Goal: Task Accomplishment & Management: Complete application form

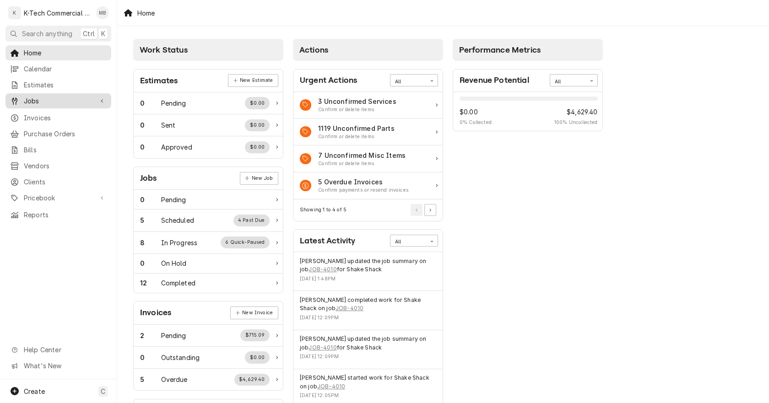
click at [42, 93] on link "Jobs" at bounding box center [58, 100] width 106 height 15
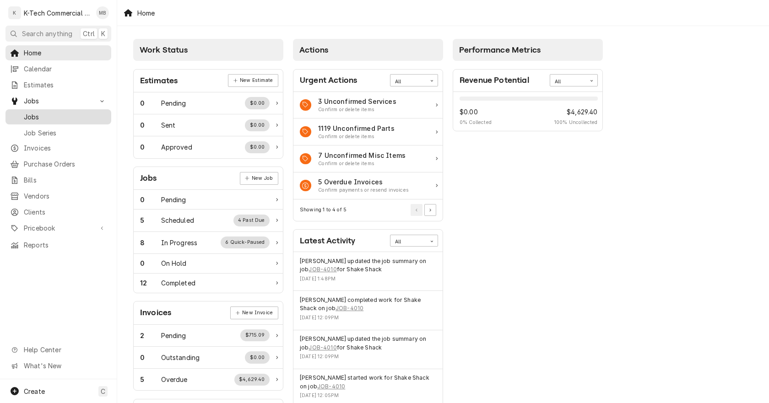
click at [53, 114] on span "Jobs" at bounding box center [65, 117] width 83 height 10
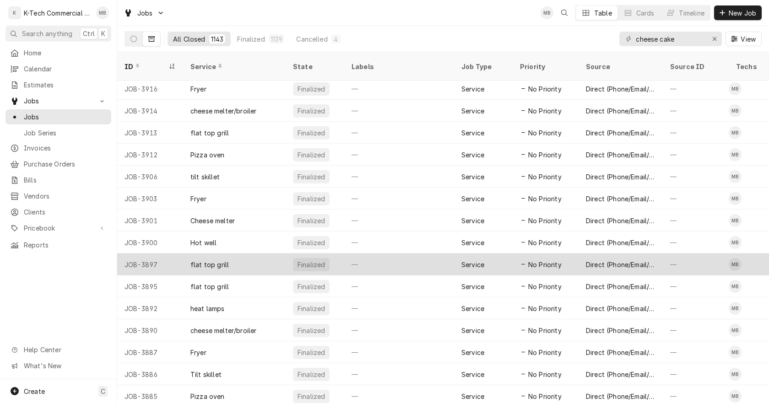
scroll to position [706, 0]
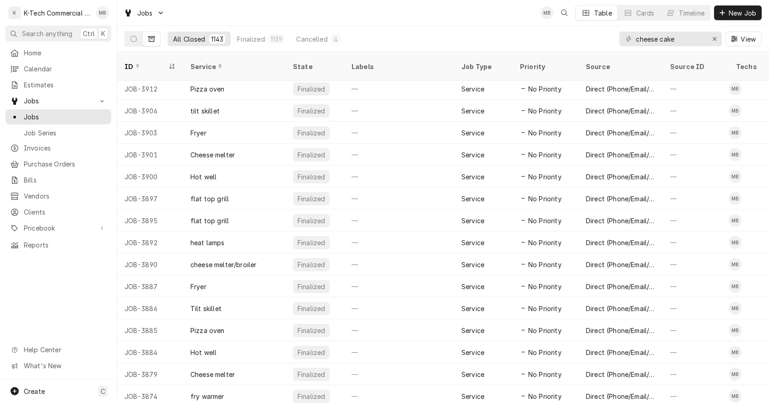
click at [154, 42] on icon "Dynamic Content Wrapper" at bounding box center [151, 38] width 6 height 5
click at [132, 39] on icon "Dynamic Content Wrapper" at bounding box center [133, 39] width 6 height 6
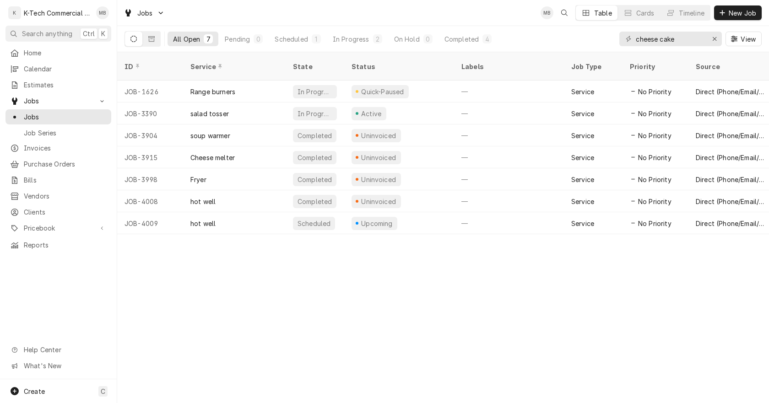
click at [388, 293] on div "ID Service State Status Labels Job Type Priority Source Source ID Techs Date Re…" at bounding box center [443, 227] width 652 height 351
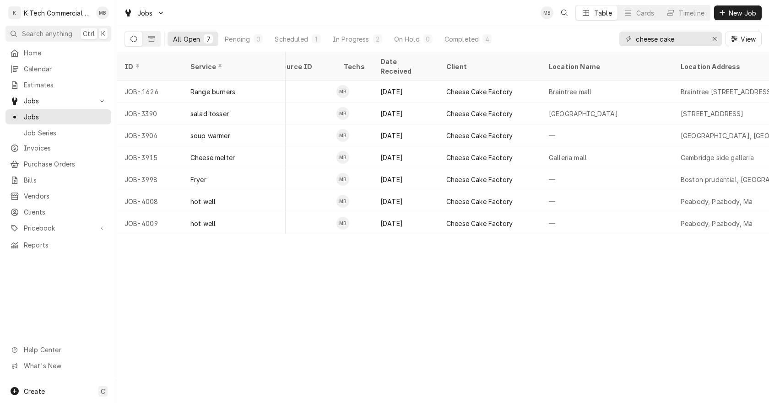
scroll to position [0, 609]
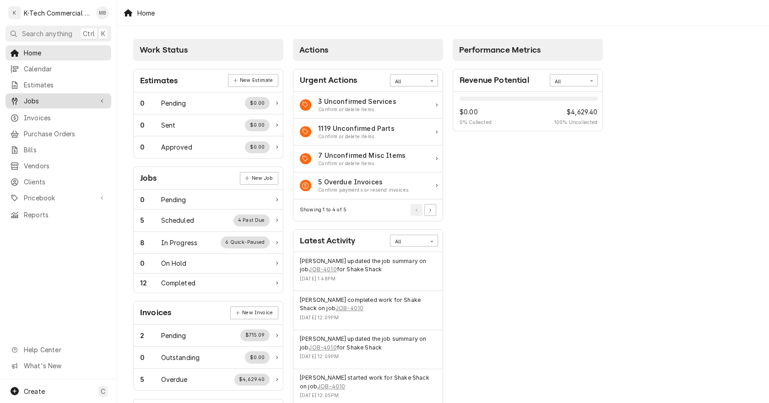
click at [54, 98] on span "Jobs" at bounding box center [58, 101] width 69 height 10
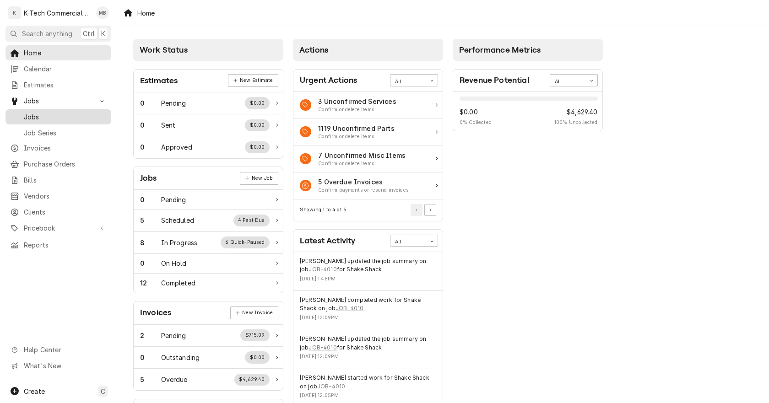
click at [49, 113] on span "Jobs" at bounding box center [65, 117] width 83 height 10
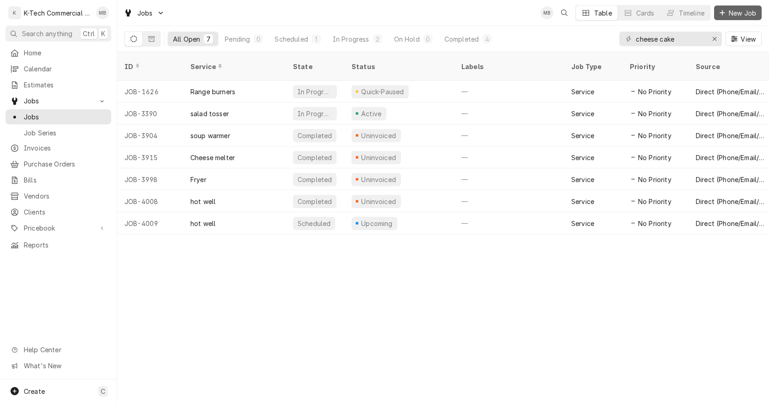
click at [730, 10] on span "New Job" at bounding box center [742, 13] width 31 height 10
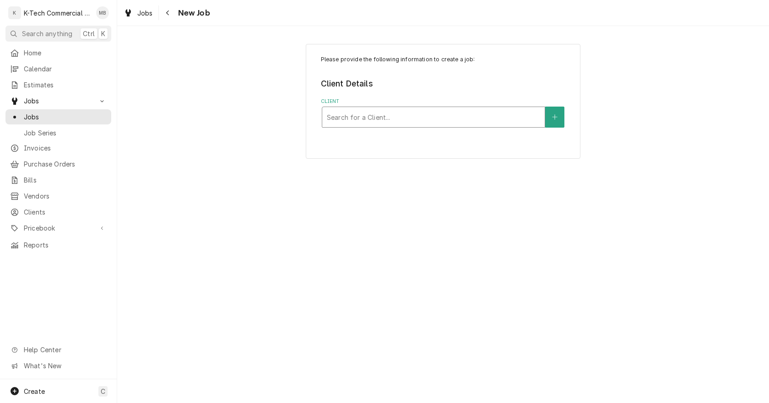
click at [395, 119] on div "Client" at bounding box center [433, 117] width 213 height 16
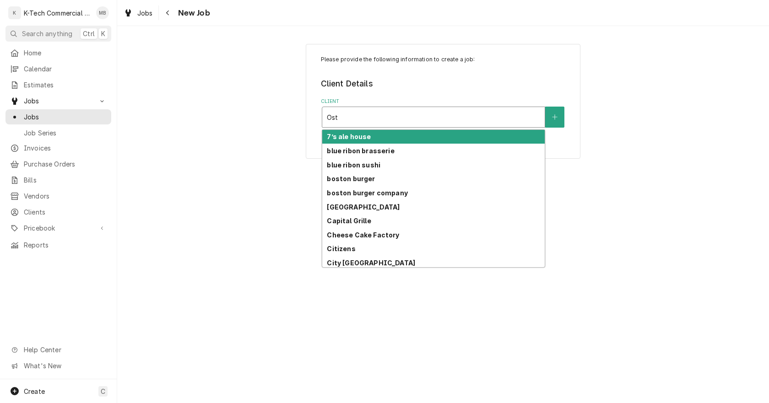
type input "Ostr"
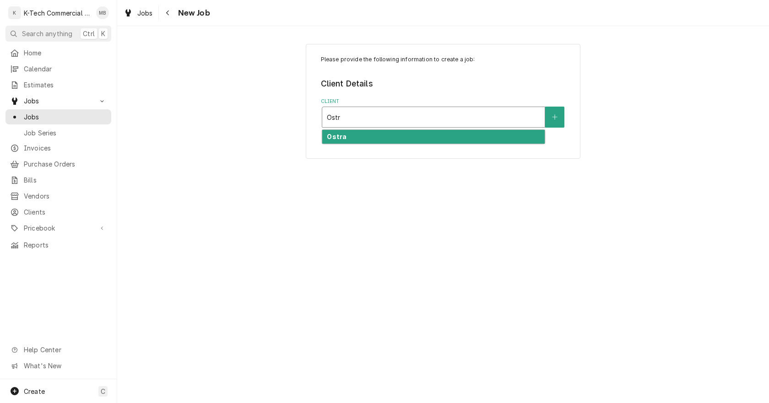
click at [345, 134] on div "Ostra" at bounding box center [433, 137] width 222 height 14
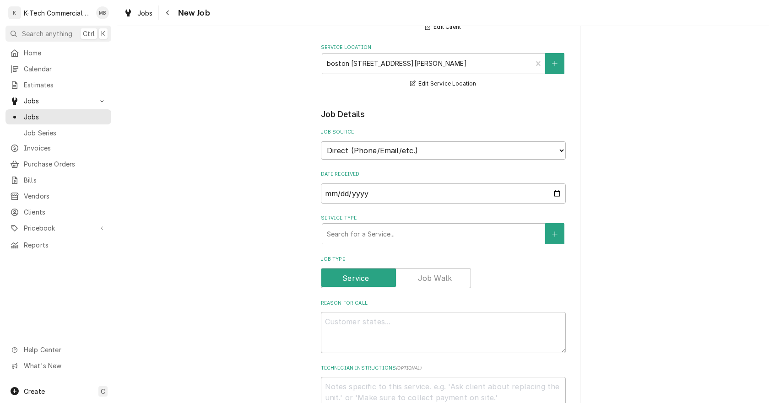
scroll to position [137, 0]
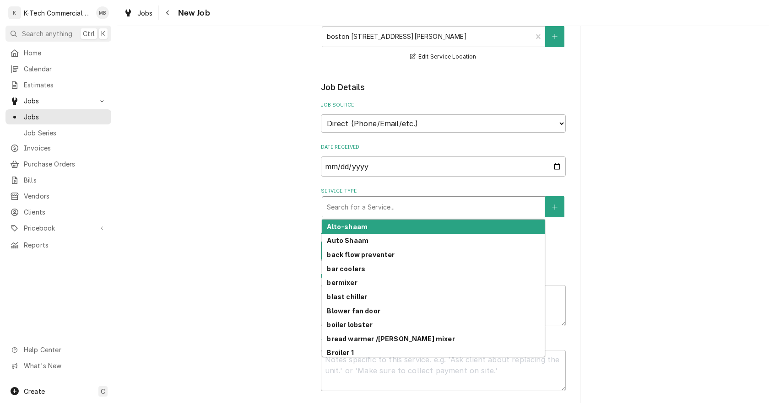
click at [441, 206] on div "Service Type" at bounding box center [433, 207] width 213 height 16
type textarea "x"
type input "c"
type textarea "x"
type input "co"
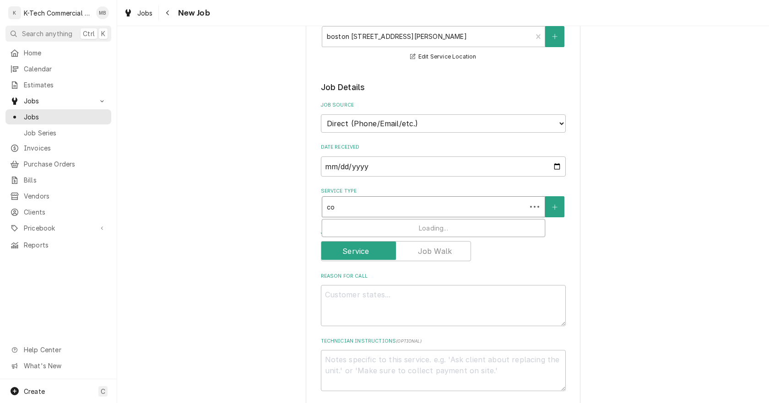
type textarea "x"
type input "con"
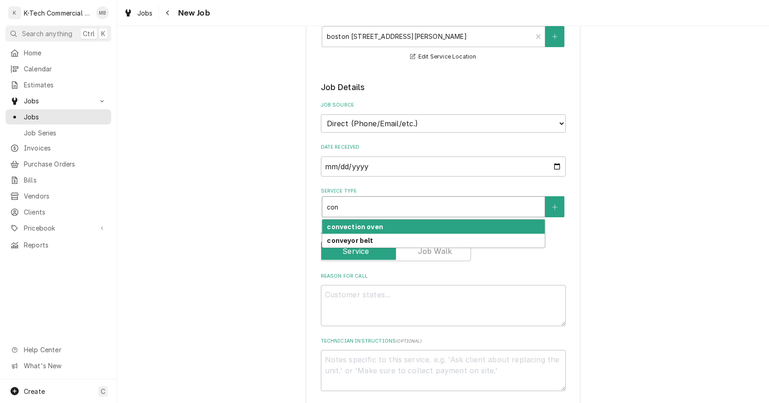
click at [406, 228] on div "convection oven" at bounding box center [433, 227] width 222 height 14
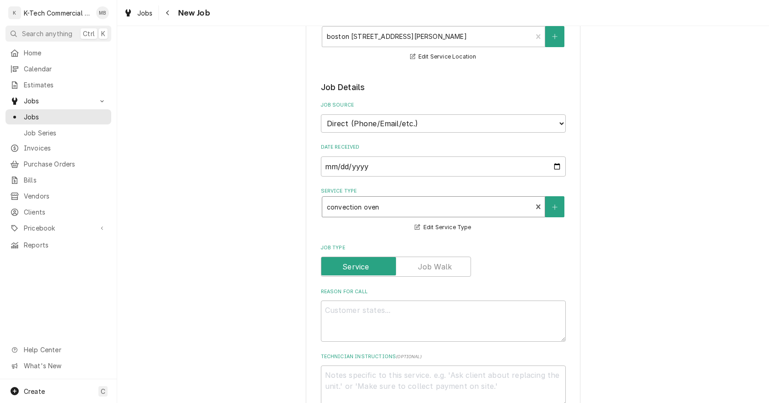
scroll to position [229, 0]
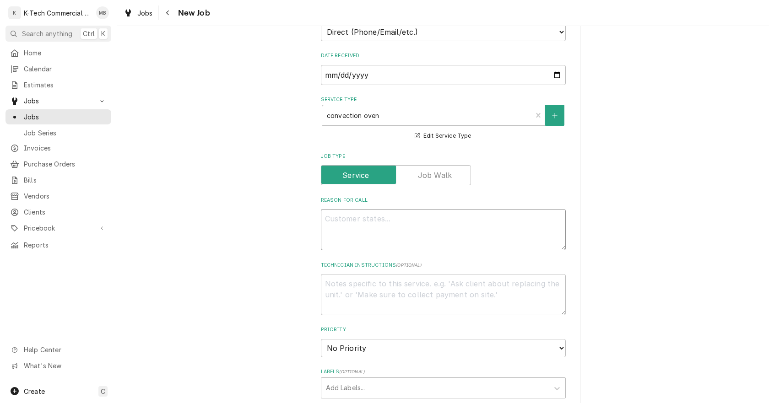
click at [382, 232] on textarea "Reason For Call" at bounding box center [443, 229] width 245 height 41
type textarea "x"
type textarea "T"
type textarea "x"
type textarea "To"
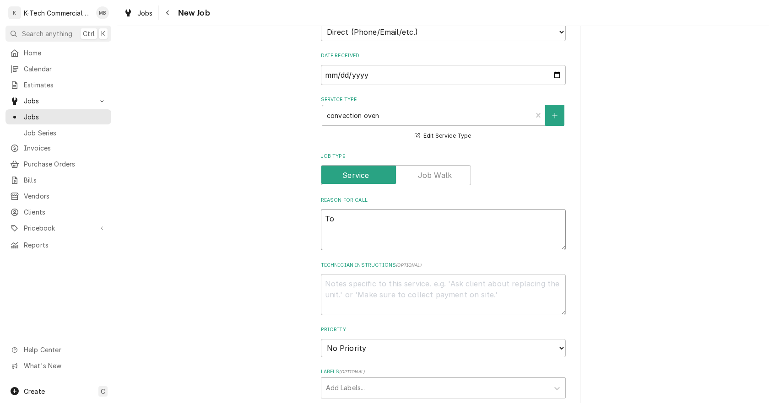
type textarea "x"
type textarea "Top"
type textarea "x"
type textarea "Top"
type textarea "x"
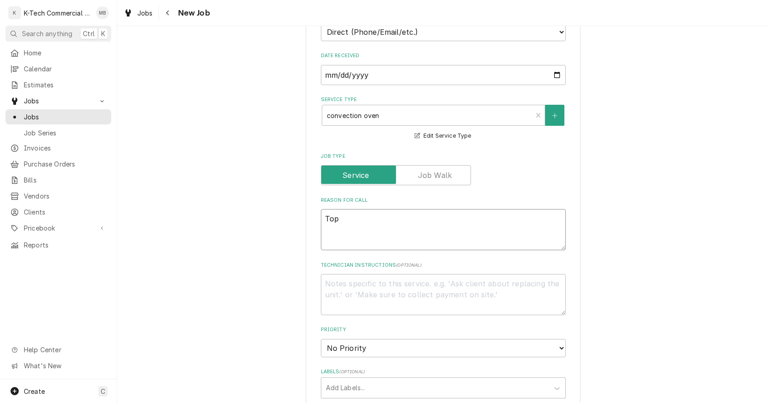
type textarea "Top o"
type textarea "x"
type textarea "Top ov"
type textarea "x"
type textarea "Top ove"
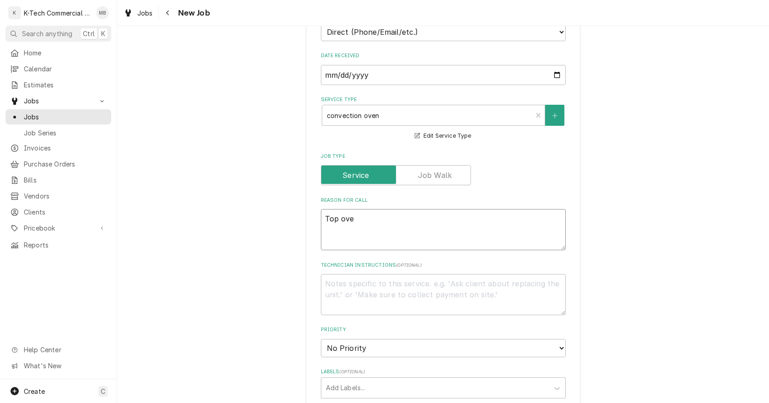
type textarea "x"
type textarea "Top oven"
type textarea "x"
type textarea "Top oven"
type textarea "x"
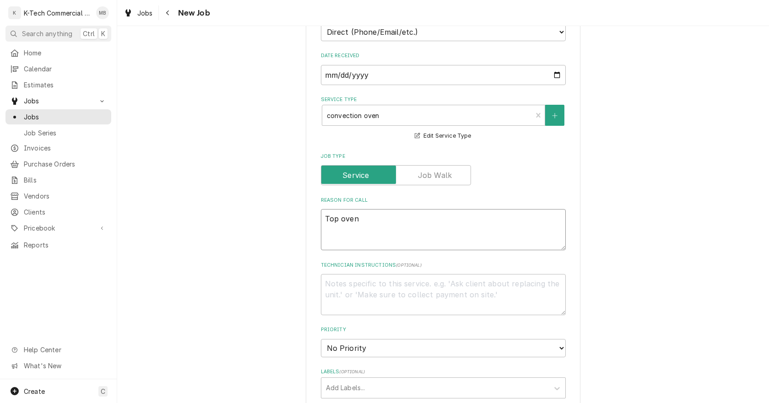
type textarea "Top oven d"
type textarea "x"
type textarea "Top oven do"
type textarea "x"
type textarea "Top oven doo"
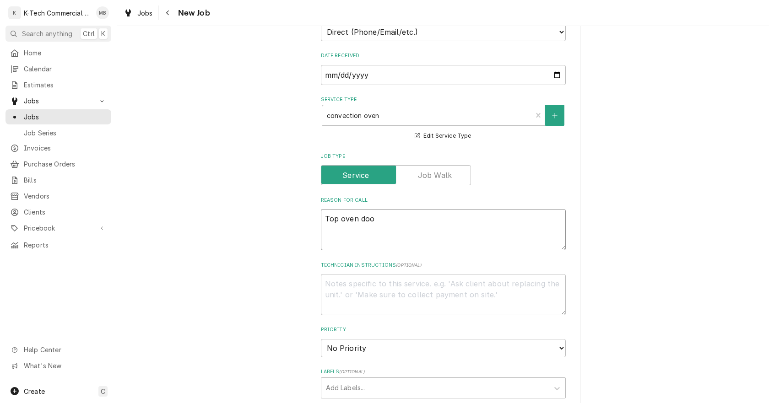
type textarea "x"
type textarea "Top oven door"
type textarea "x"
type textarea "Top oven door"
type textarea "x"
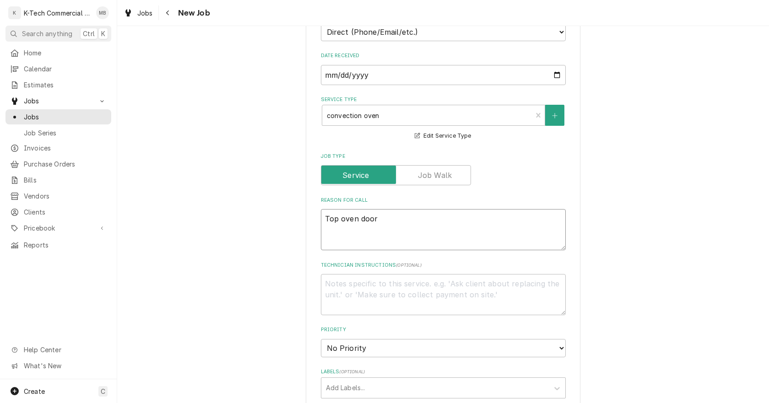
type textarea "Top oven door w"
type textarea "x"
type textarea "Top oven door wa"
type textarea "x"
type textarea "Top oven door was"
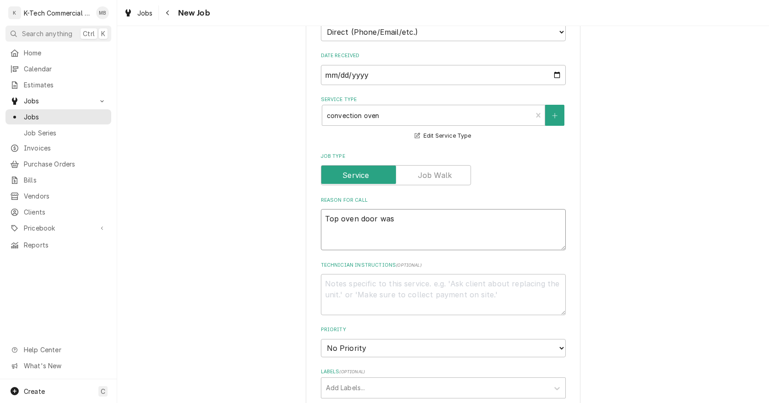
type textarea "x"
type textarea "Top oven door wa"
type textarea "x"
type textarea "Top oven door w"
type textarea "x"
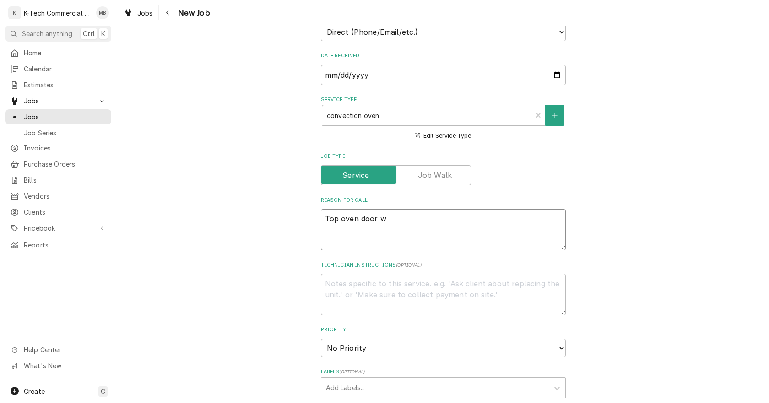
type textarea "Top oven door"
type textarea "x"
type textarea "Top oven door i"
type textarea "x"
type textarea "Top oven door is"
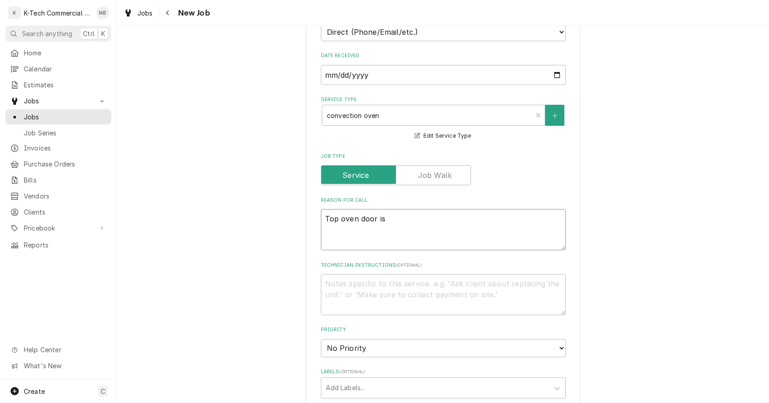
type textarea "x"
type textarea "Top oven door is"
type textarea "x"
type textarea "Top oven door is n"
type textarea "x"
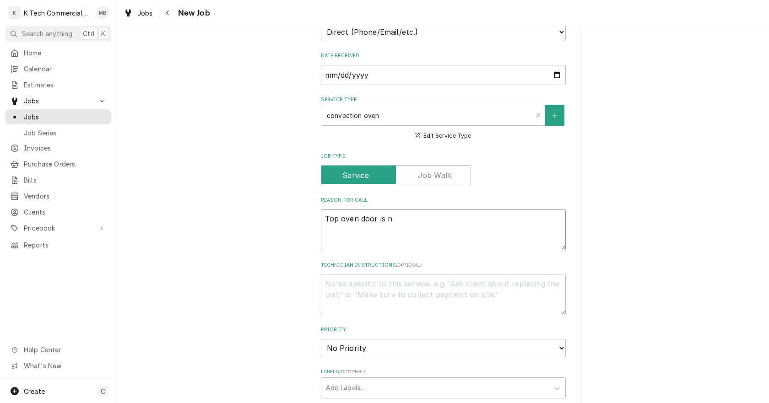
type textarea "Top oven door is no"
type textarea "x"
type textarea "Top oven door is not"
type textarea "x"
type textarea "Top oven door is not"
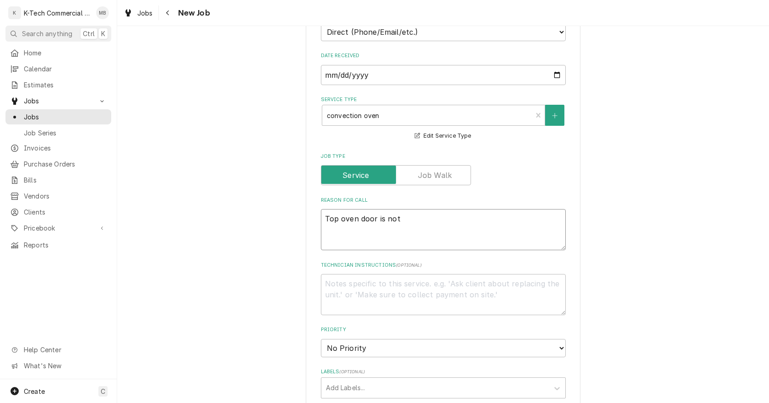
type textarea "x"
type textarea "Top oven door is not c"
type textarea "x"
type textarea "Top oven door is not cl"
type textarea "x"
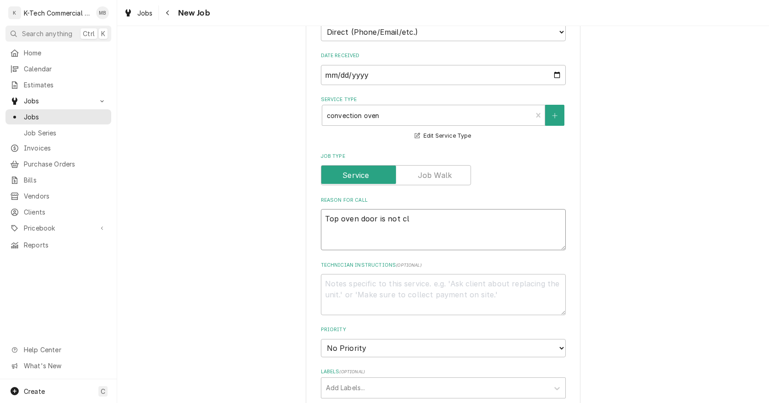
type textarea "Top oven door is not clo"
type textarea "x"
type textarea "Top oven door is not clos"
type textarea "x"
type textarea "Top oven door is not closi"
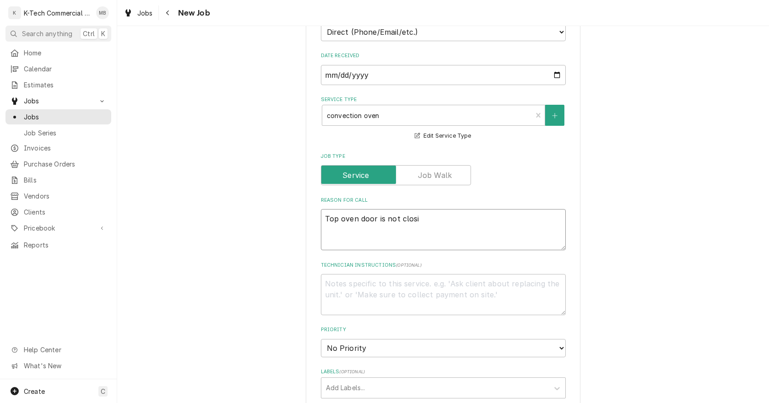
type textarea "x"
type textarea "Top oven door is not closin"
type textarea "x"
type textarea "Top oven door is not closing"
type textarea "x"
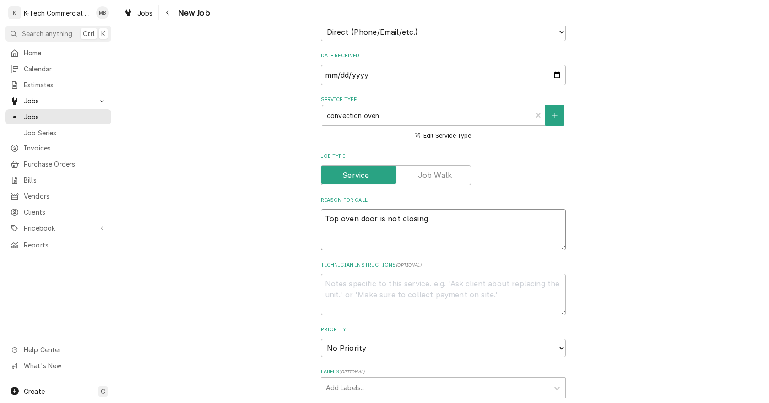
type textarea "Top oven door is not closing"
type textarea "x"
type textarea "Top oven door is not closing p"
type textarea "x"
type textarea "Top oven door is not closing pr"
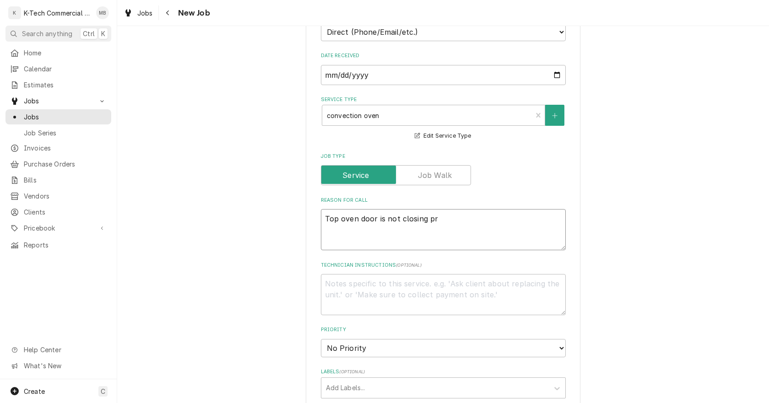
type textarea "x"
type textarea "Top oven door is not closing pro"
type textarea "x"
type textarea "Top oven door is not closing prop"
type textarea "x"
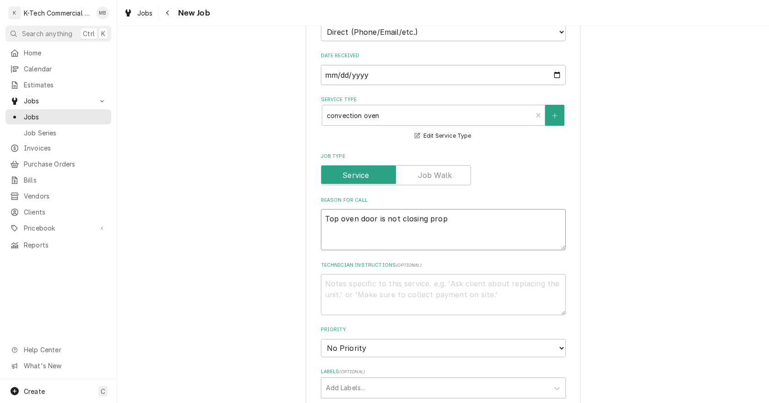
type textarea "Top oven door is not closing prope"
type textarea "x"
type textarea "Top oven door is not closing proper"
type textarea "x"
type textarea "Top oven door is not closing properl"
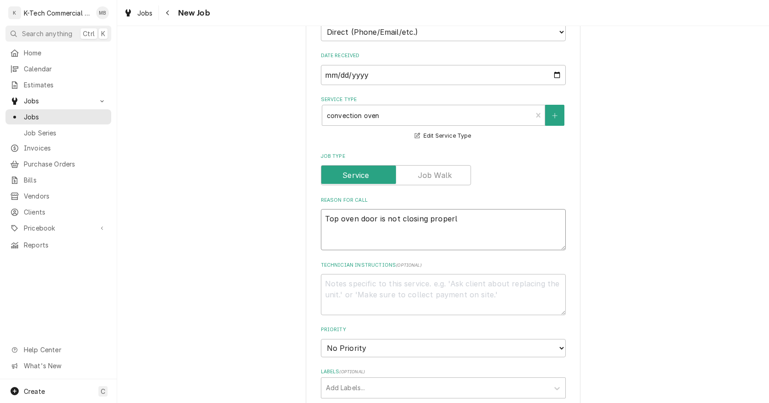
type textarea "x"
type textarea "Top oven door is not closing properly"
type textarea "x"
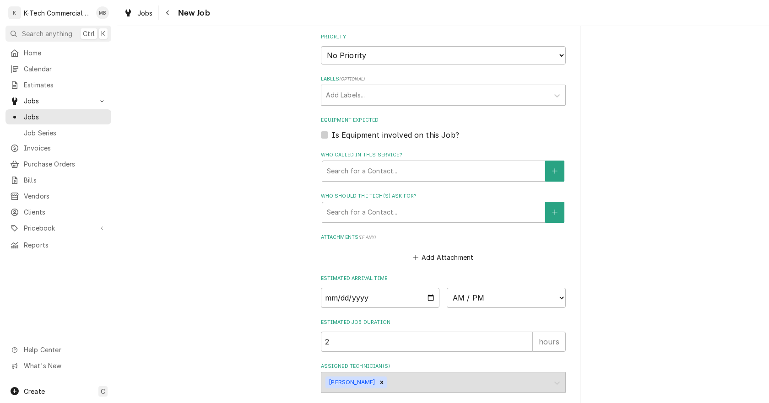
scroll to position [641, 0]
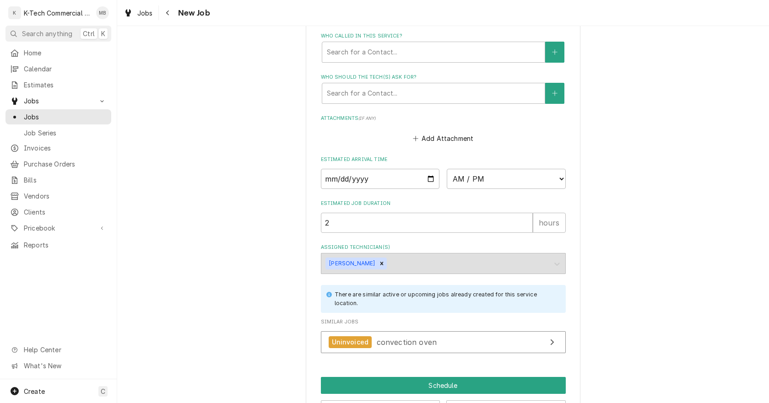
type textarea "Top oven door is not closing properly"
click at [428, 175] on input "Date" at bounding box center [380, 179] width 119 height 20
type textarea "x"
type input "2025-09-02"
type textarea "x"
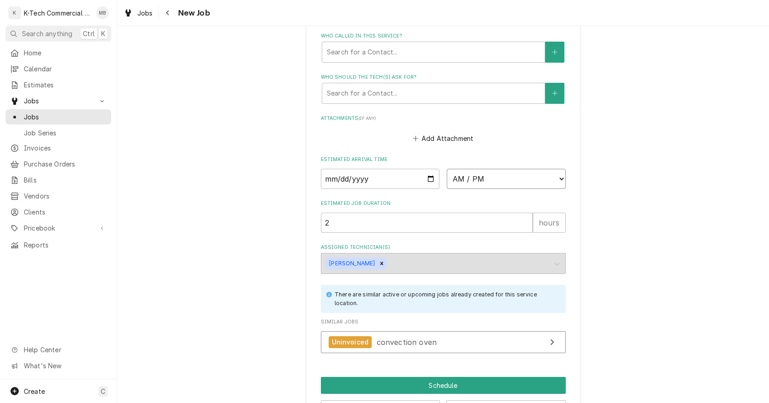
click at [496, 178] on select "AM / PM 6:00 AM 6:15 AM 6:30 AM 6:45 AM 7:00 AM 7:15 AM 7:30 AM 7:45 AM 8:00 AM…" at bounding box center [506, 179] width 119 height 20
select select "11:00:00"
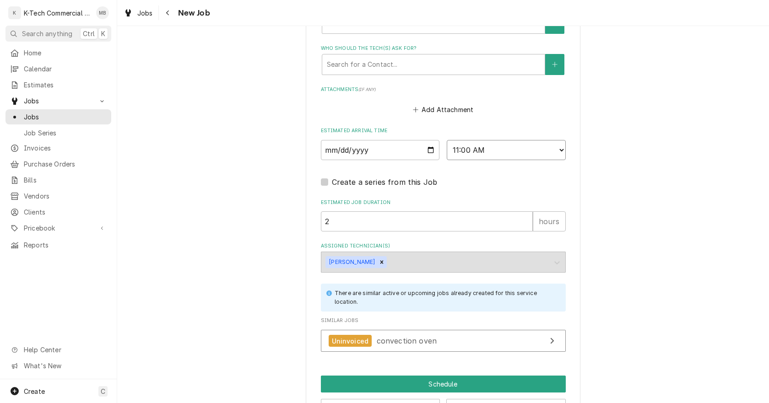
scroll to position [702, 0]
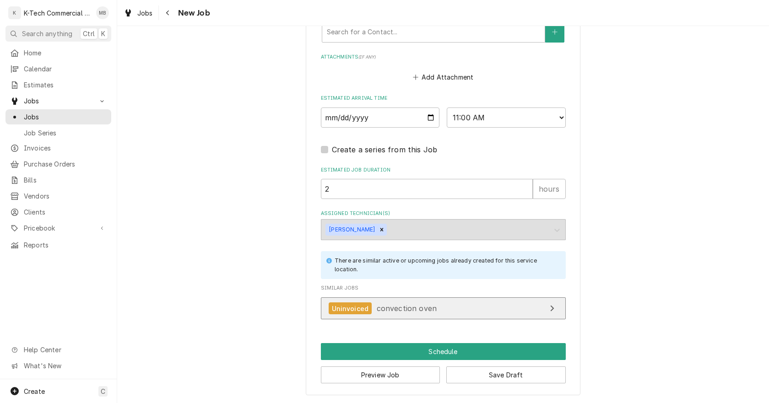
click at [384, 308] on span "convection oven" at bounding box center [407, 308] width 60 height 9
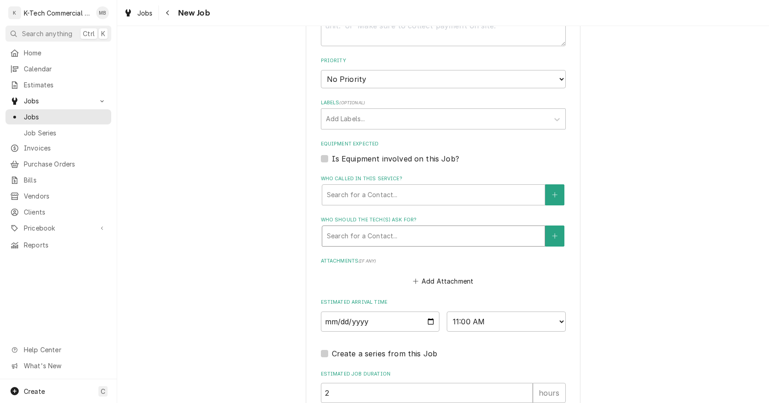
scroll to position [382, 0]
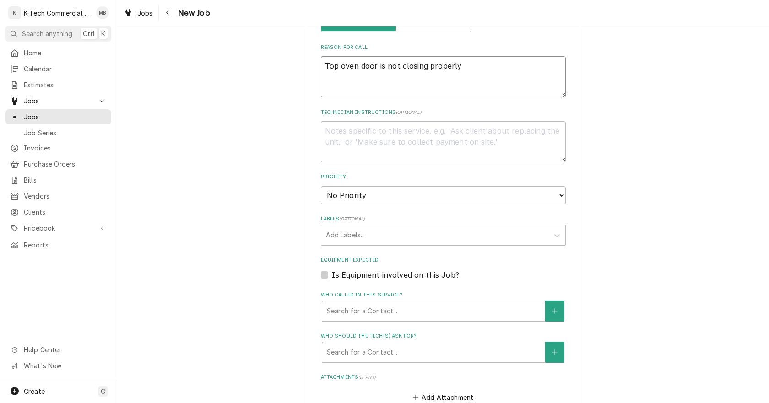
click at [323, 68] on textarea "Top oven door is not closing properly" at bounding box center [443, 76] width 245 height 41
type textarea "x"
type textarea "STop oven door is not closing properly"
type textarea "x"
type textarea "SoTop oven door is not closing properly"
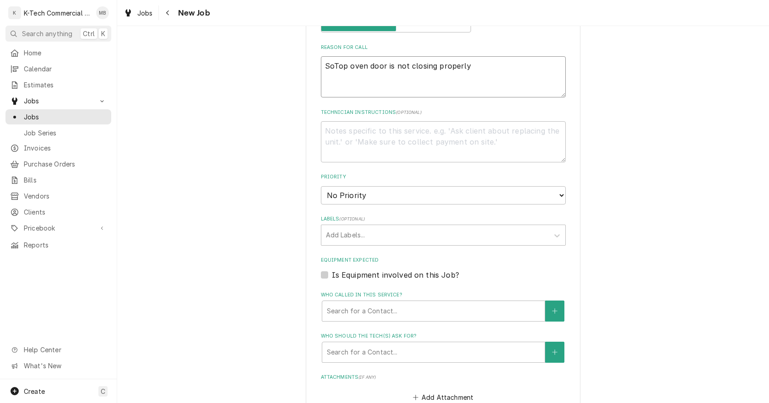
type textarea "x"
type textarea "SouTop oven door is not closing properly"
type textarea "x"
type textarea "SoutTop oven door is not closing properly"
type textarea "x"
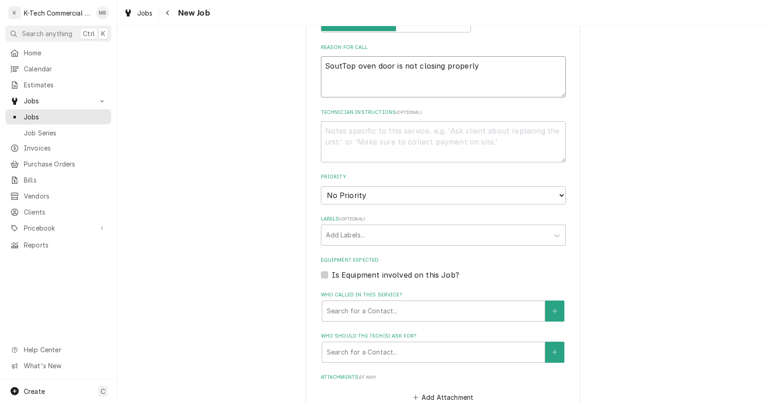
type textarea "SouthTop oven door is not closing properly"
type textarea "x"
type textarea "SouthbTop oven door is not closing properly"
type textarea "x"
type textarea "SouthbeTop oven door is not closing properly"
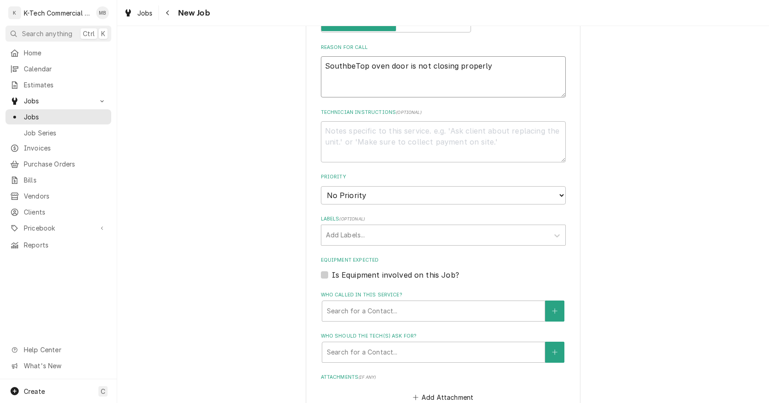
type textarea "x"
type textarea "SouthbedTop oven door is not closing properly"
type textarea "x"
type textarea "Southbed Top oven door is not closing properly"
type textarea "x"
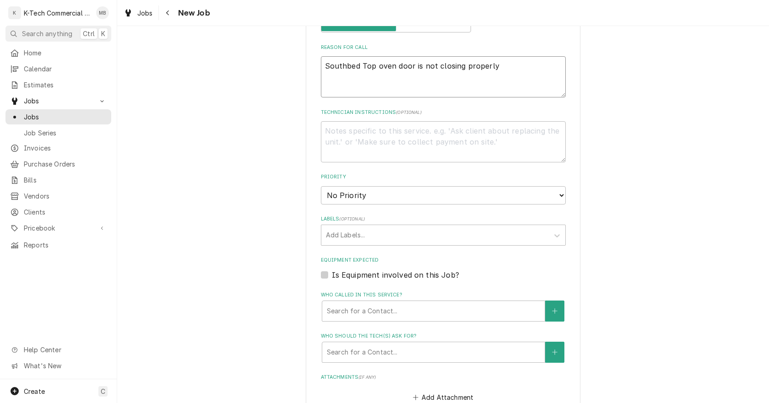
type textarea "Southbed op oven door is not closing properly"
type textarea "x"
type textarea "Southbed top oven door is not closing properly"
type textarea "x"
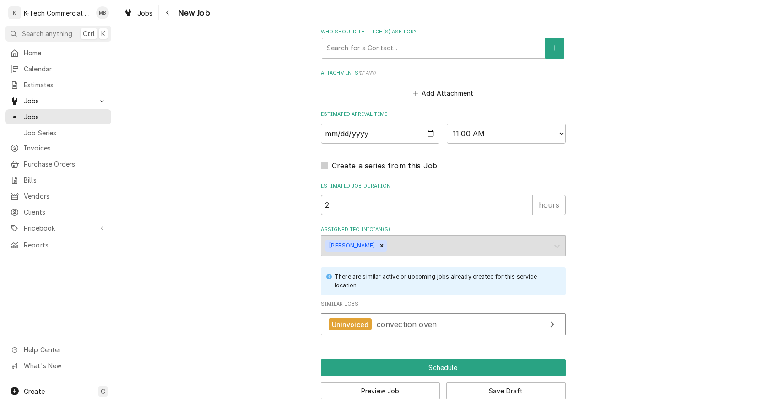
scroll to position [702, 0]
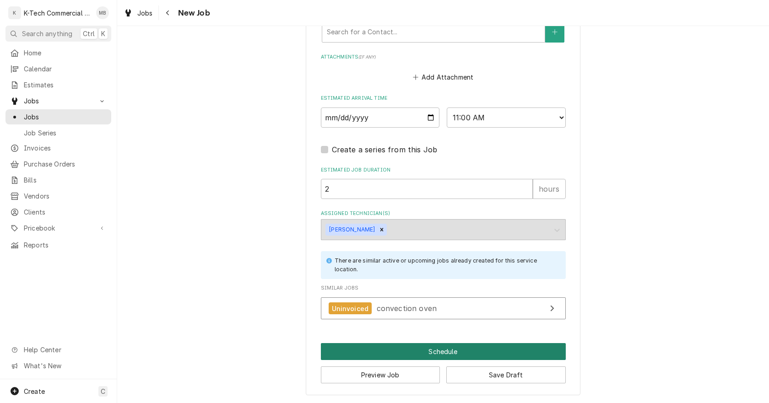
type textarea "Southbed top oven door is not closing properly"
click at [451, 348] on button "Schedule" at bounding box center [443, 351] width 245 height 17
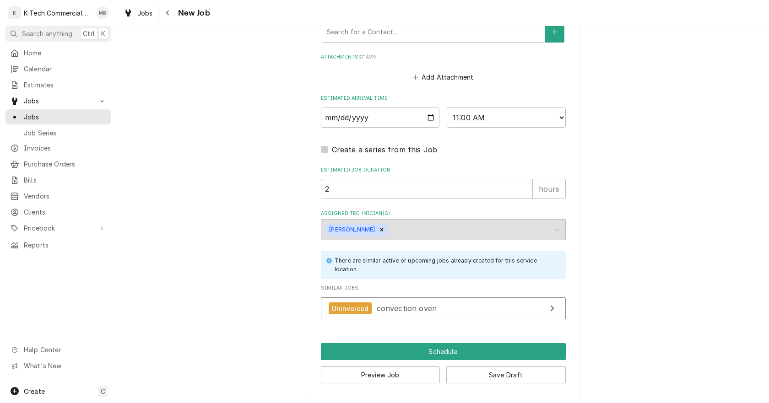
scroll to position [694, 0]
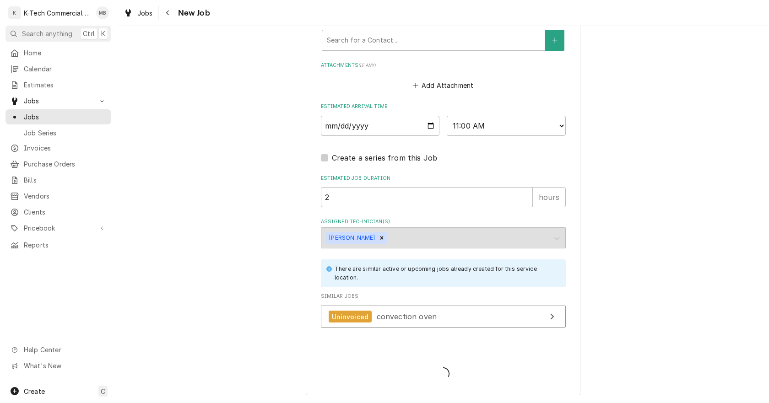
type textarea "x"
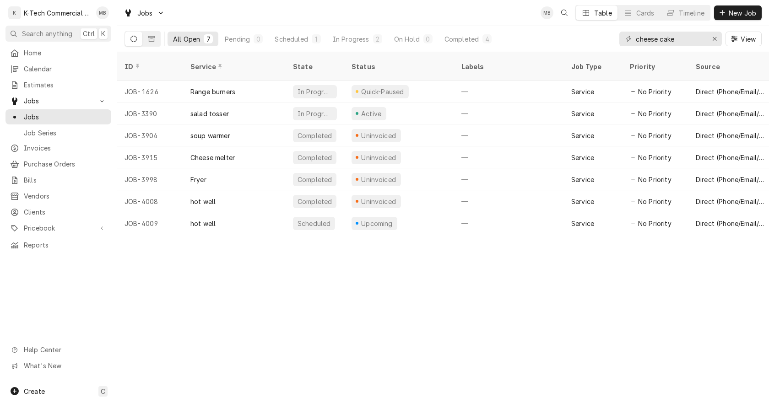
click at [184, 38] on div "All Open" at bounding box center [186, 39] width 27 height 10
click at [236, 38] on div "Pending" at bounding box center [237, 39] width 25 height 10
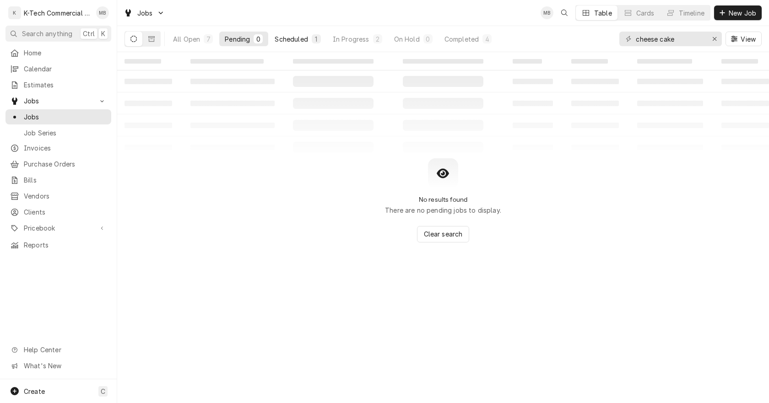
click at [287, 40] on div "Scheduled" at bounding box center [291, 39] width 33 height 10
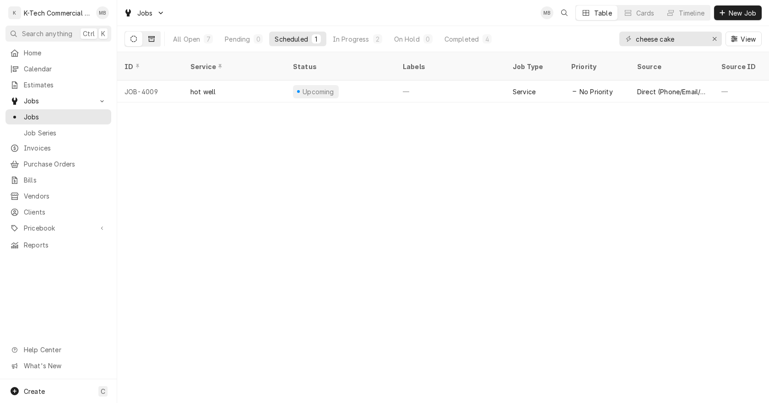
click at [150, 38] on icon "Dynamic Content Wrapper" at bounding box center [151, 39] width 6 height 6
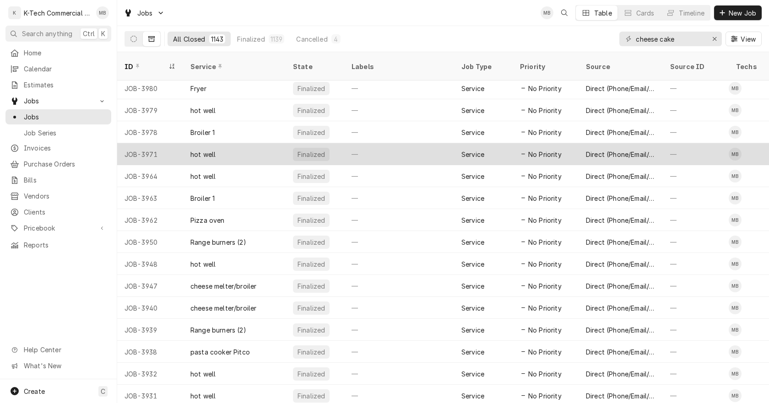
scroll to position [288, 0]
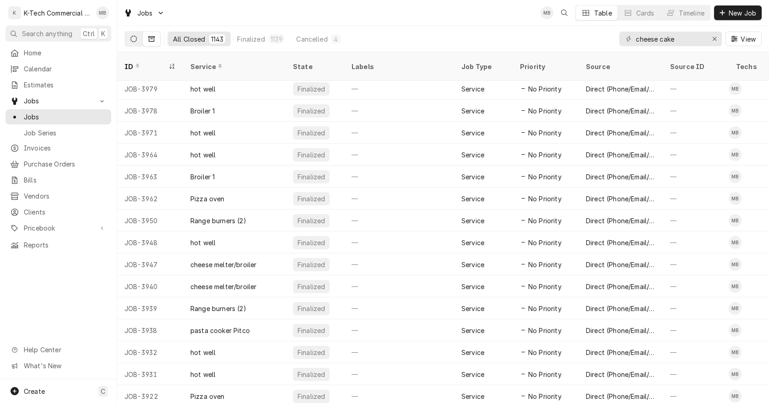
click at [134, 38] on icon "Dynamic Content Wrapper" at bounding box center [133, 39] width 6 height 6
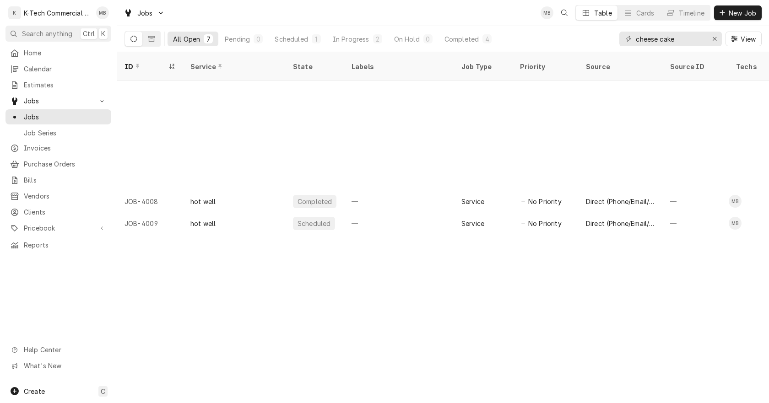
scroll to position [0, 0]
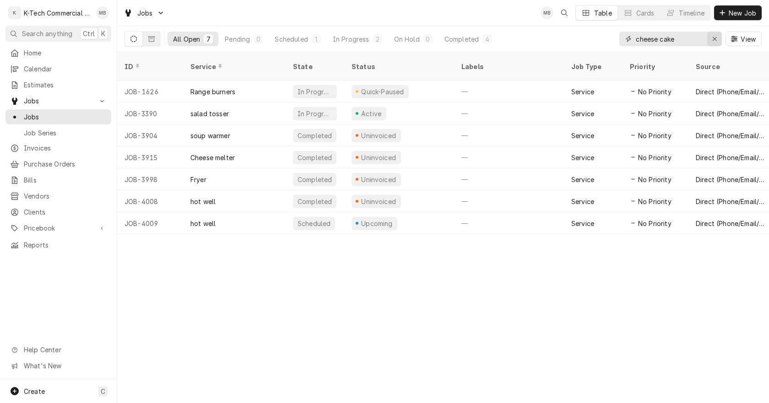
click at [715, 38] on icon "Erase input" at bounding box center [714, 39] width 4 height 4
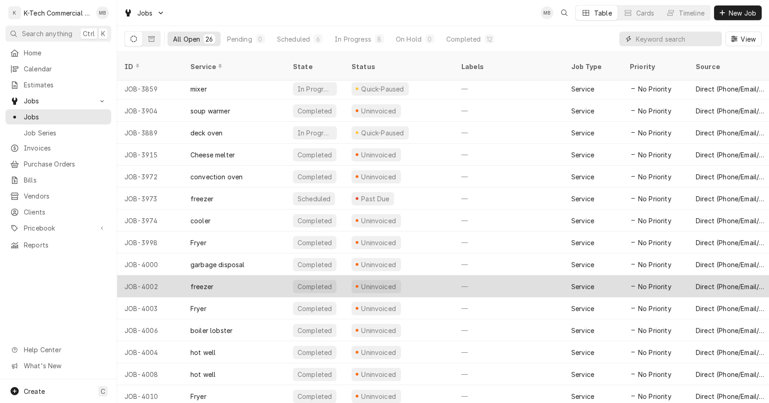
scroll to position [244, 0]
